Goal: Navigation & Orientation: Understand site structure

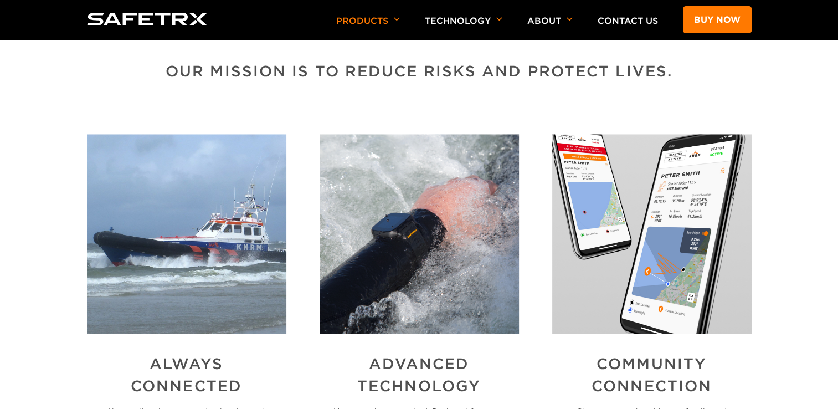
scroll to position [1832, 0]
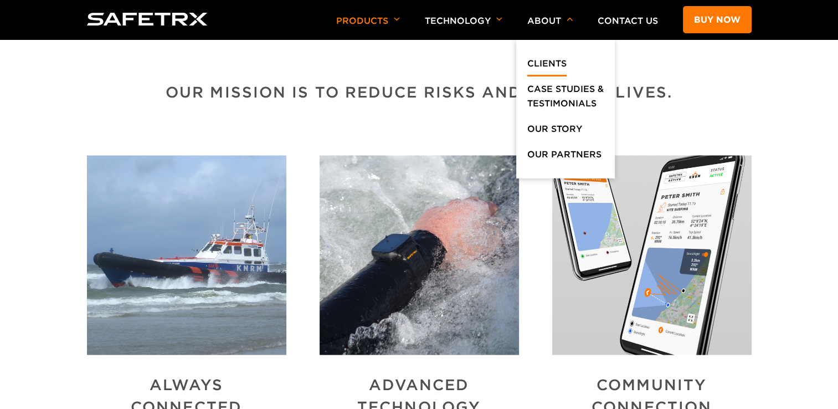
click at [543, 60] on link "Clients" at bounding box center [547, 67] width 39 height 20
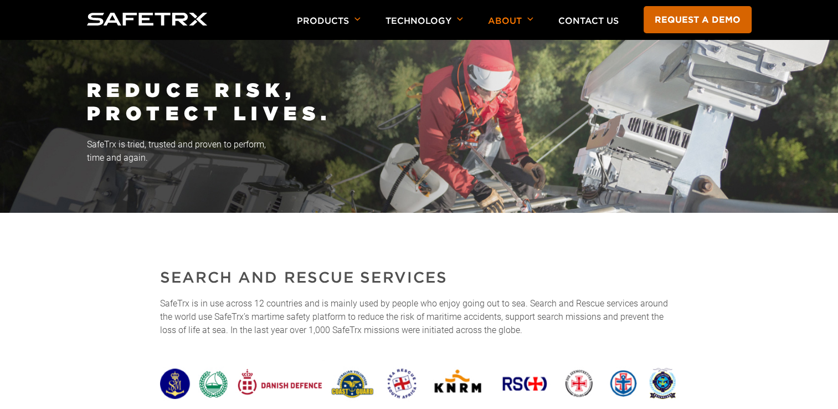
click at [729, 14] on link "Request a demo" at bounding box center [698, 19] width 108 height 27
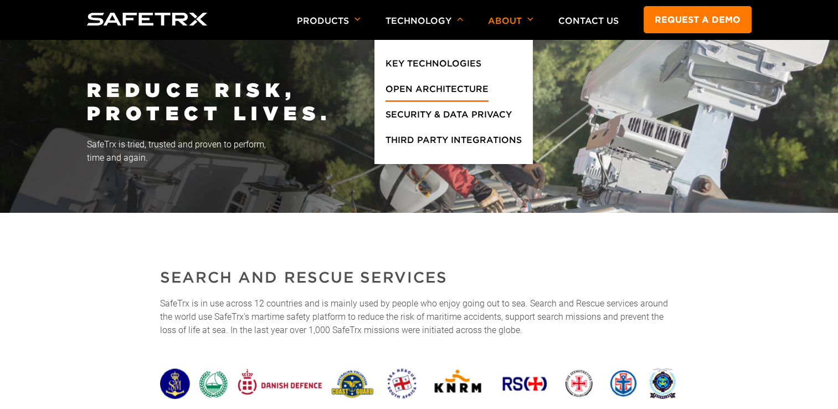
click at [416, 87] on link "Open Architecture" at bounding box center [437, 92] width 103 height 20
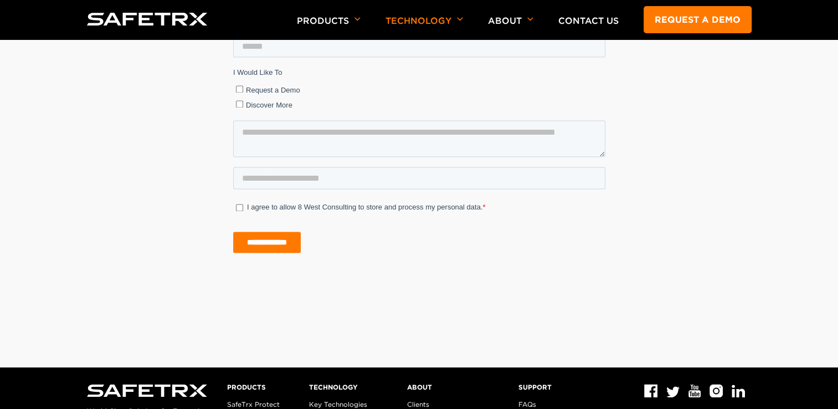
scroll to position [1765, 0]
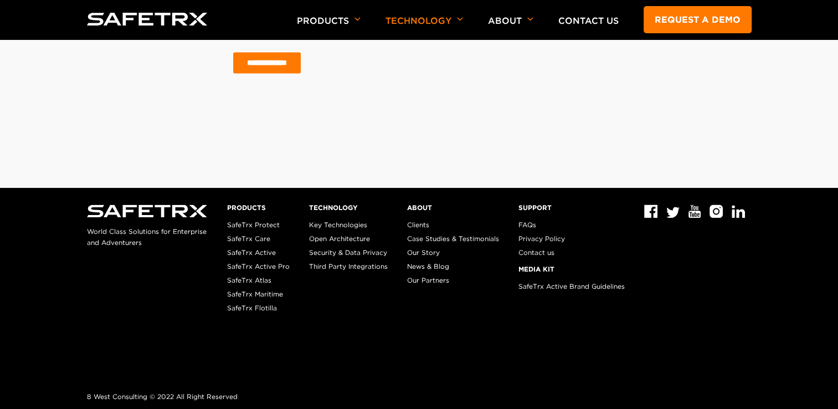
click at [424, 282] on link "Our Partners" at bounding box center [428, 280] width 42 height 8
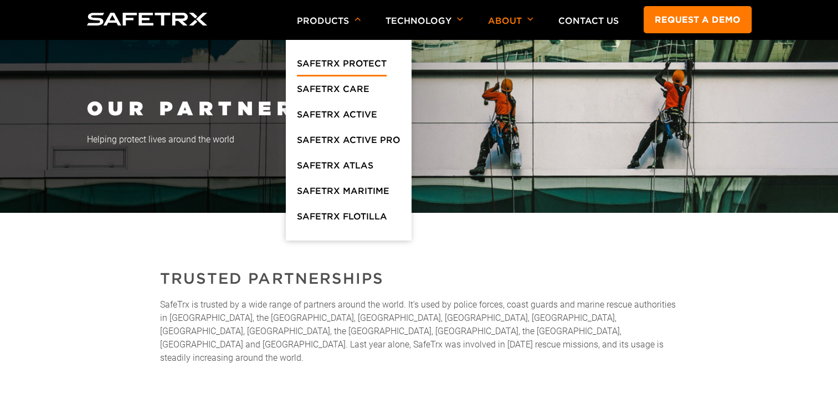
click at [330, 64] on link "SafeTrx Protect" at bounding box center [342, 67] width 90 height 20
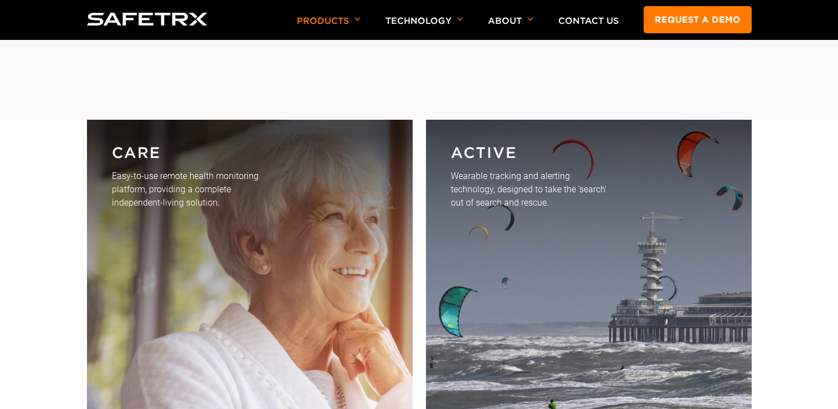
scroll to position [2844, 0]
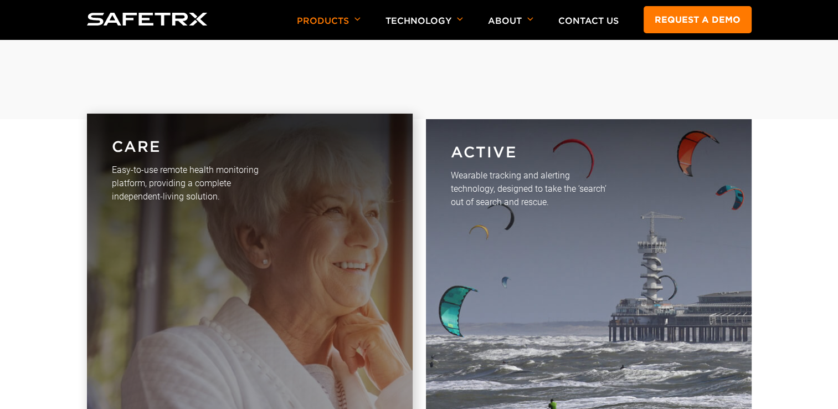
click at [333, 248] on link "CARE Easy-to-use remote health monitoring platform, providing a complete indepe…" at bounding box center [250, 278] width 326 height 329
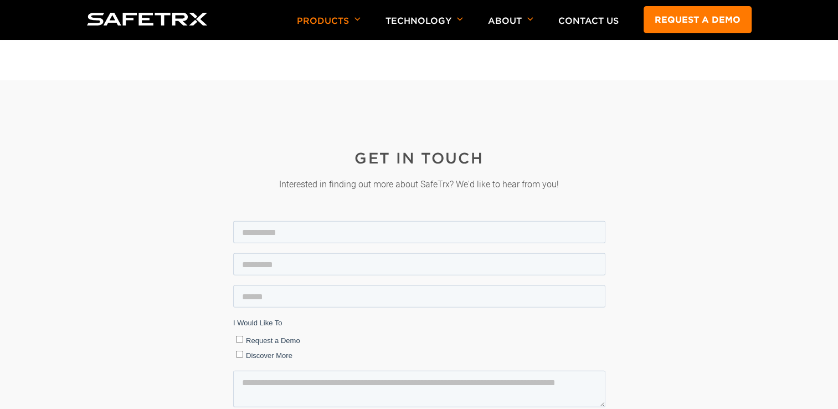
scroll to position [2747, 0]
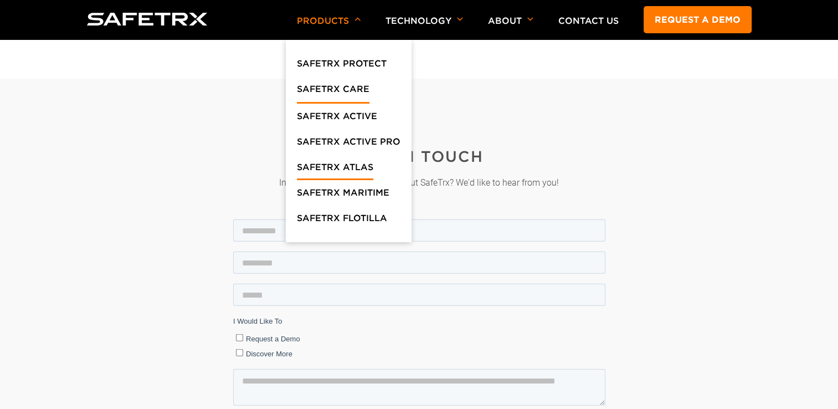
click at [344, 165] on link "SafeTrx Atlas" at bounding box center [335, 170] width 76 height 20
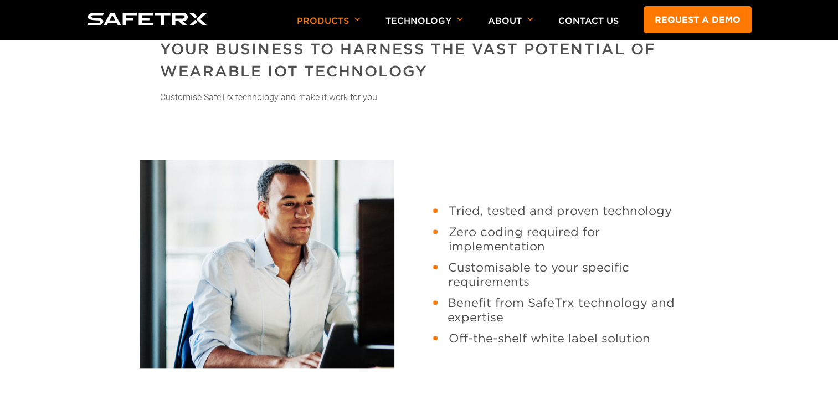
scroll to position [1077, 0]
click at [584, 28] on p "Contact Us" at bounding box center [589, 28] width 60 height 24
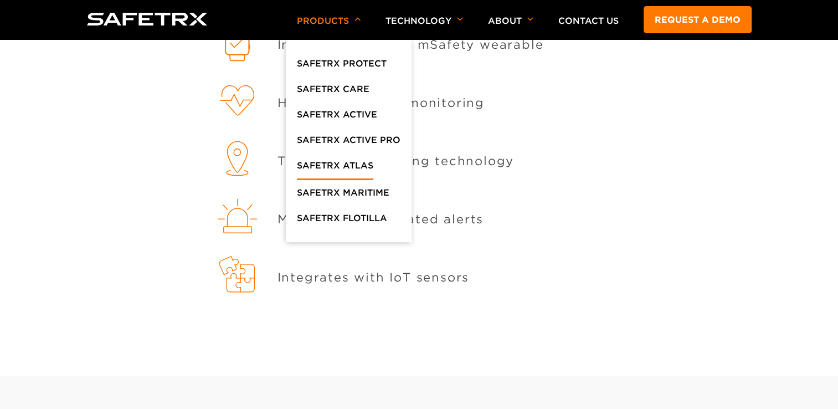
scroll to position [1653, 0]
